Goal: Register for event/course

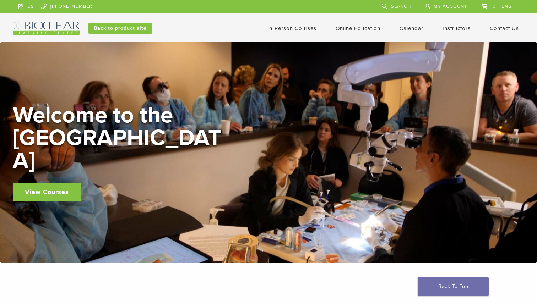
click at [192, 24] on div "In-Person Courses Online Education Interactive Self Guided Calendar Instructors…" at bounding box center [338, 28] width 383 height 13
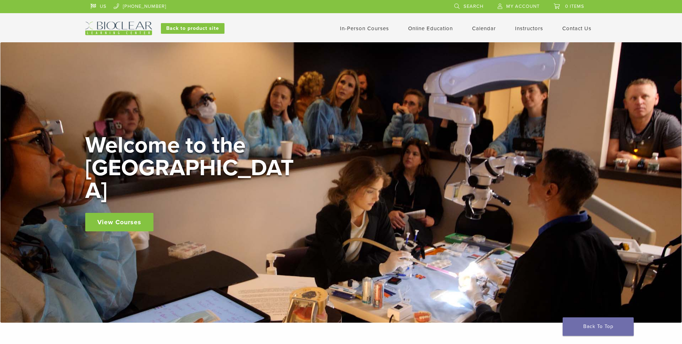
click at [482, 28] on link "Calendar" at bounding box center [484, 28] width 24 height 6
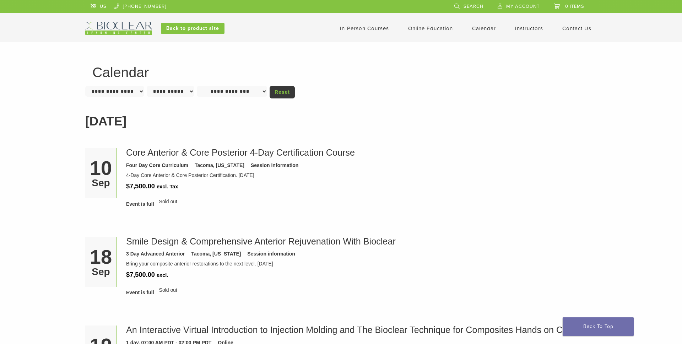
click at [672, 11] on header "US [PHONE_NUMBER] Search My Account 0 items Cart No products in the cart. Back …" at bounding box center [341, 21] width 682 height 42
click at [495, 212] on li "[DATE] Core Anterior & Core Posterior 4-Day Certification Course Four Day Core …" at bounding box center [340, 177] width 511 height 74
click at [368, 31] on link "In-Person Courses" at bounding box center [364, 28] width 49 height 6
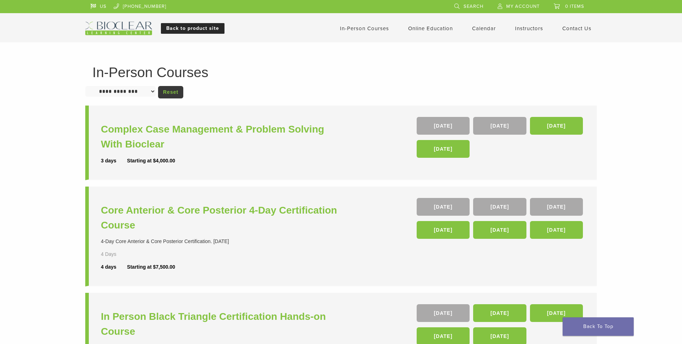
click at [205, 28] on link "Back to product site" at bounding box center [193, 28] width 64 height 11
click at [109, 34] on img at bounding box center [118, 28] width 67 height 13
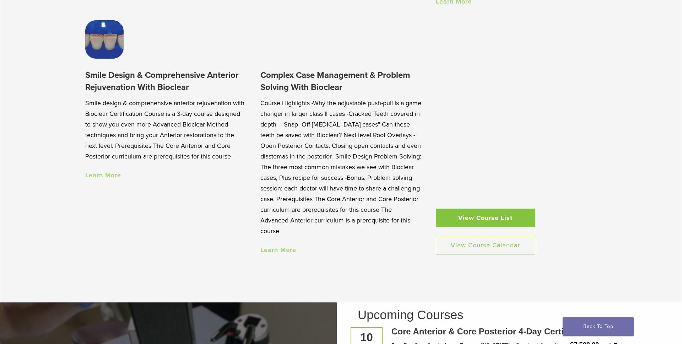
scroll to position [701, 0]
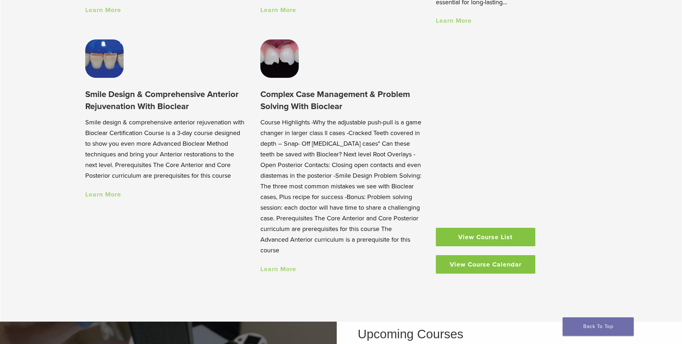
click at [468, 266] on link "View Course Calendar" at bounding box center [485, 264] width 99 height 18
click at [489, 241] on link "View Course List" at bounding box center [485, 237] width 99 height 18
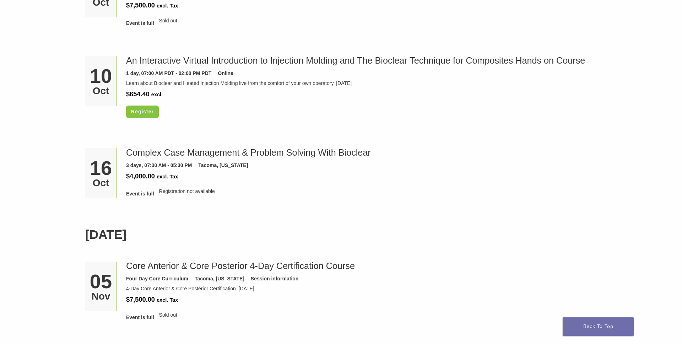
scroll to position [1006, 0]
